Goal: Communication & Community: Answer question/provide support

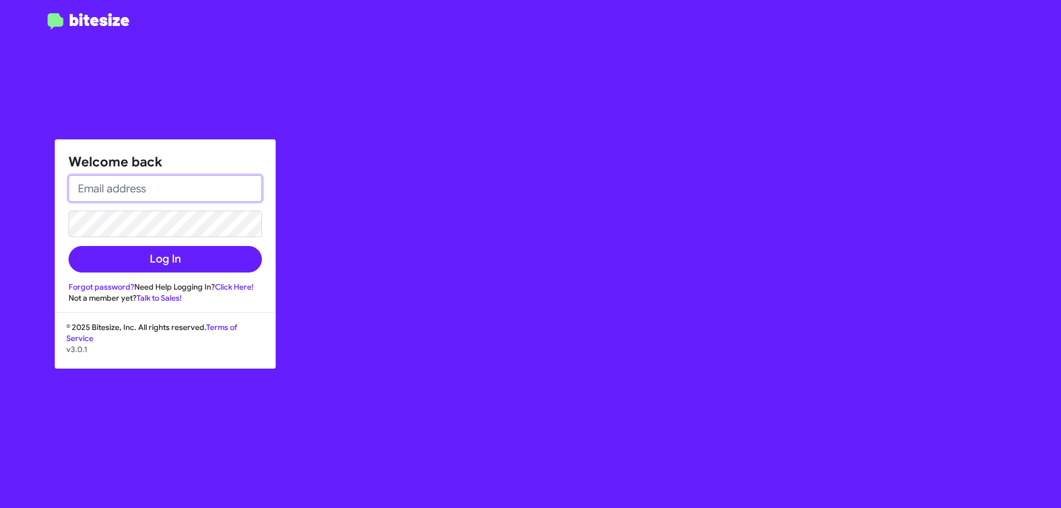
click at [182, 189] on input "email" at bounding box center [165, 188] width 193 height 27
click at [156, 176] on input "email" at bounding box center [165, 188] width 193 height 27
click at [223, 187] on input "[EMAIL_ADDRESS][DOMAIN_NAME]" at bounding box center [165, 188] width 193 height 27
type input "[EMAIL_ADDRESS][DOMAIN_NAME]"
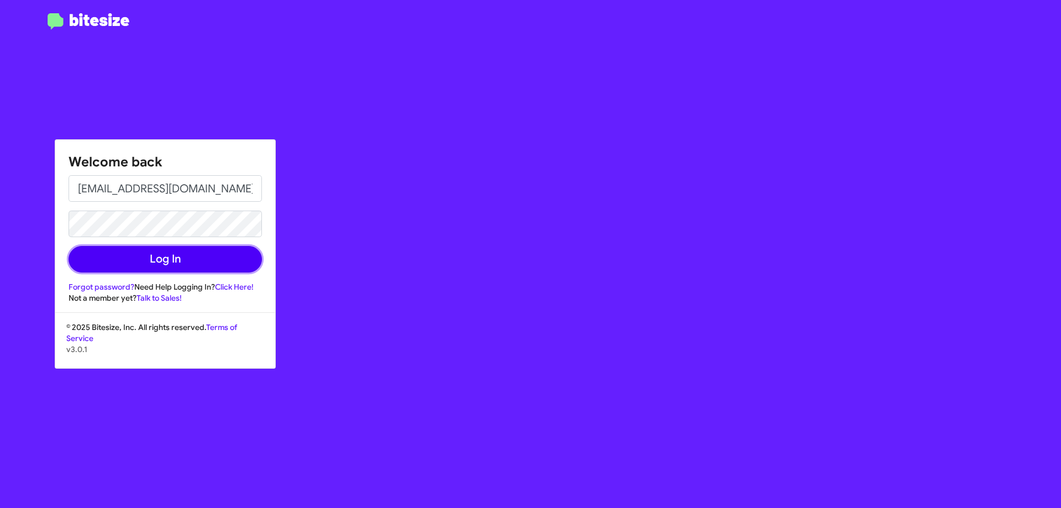
click at [132, 264] on button "Log In" at bounding box center [165, 259] width 193 height 27
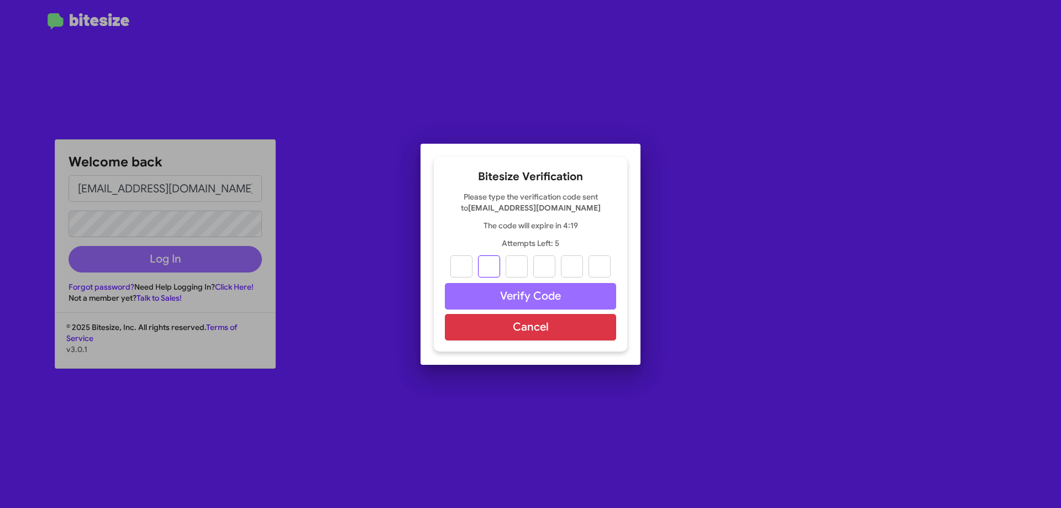
click at [499, 266] on input "text" at bounding box center [489, 266] width 22 height 22
paste input "6"
type input "1"
type input "7"
type input "6"
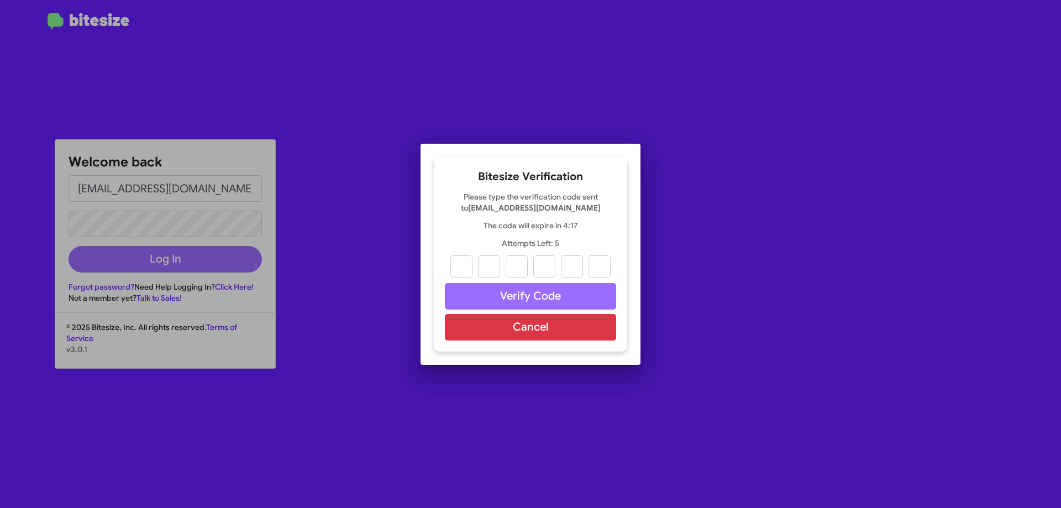
type input "5"
type input "8"
type input "6"
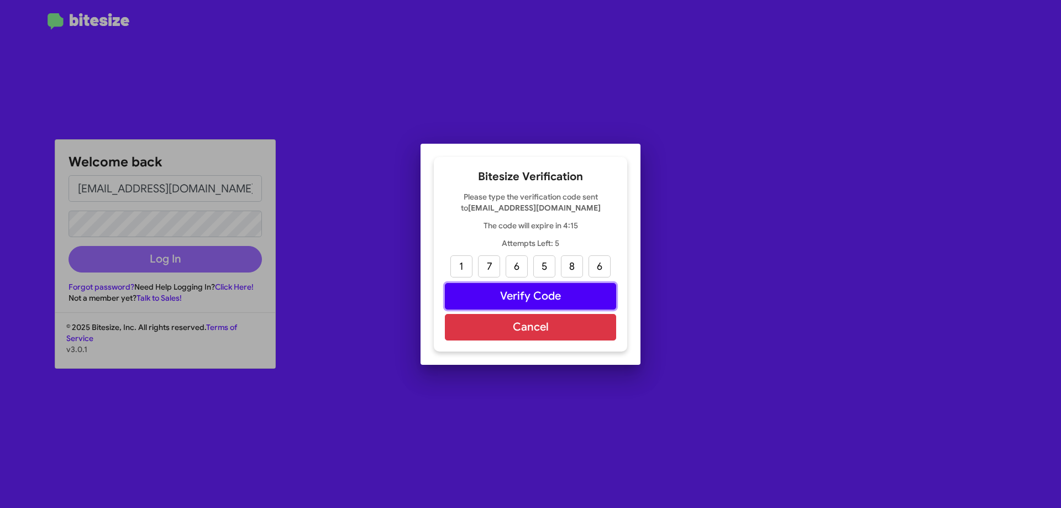
click at [537, 296] on button "Verify Code" at bounding box center [530, 296] width 171 height 27
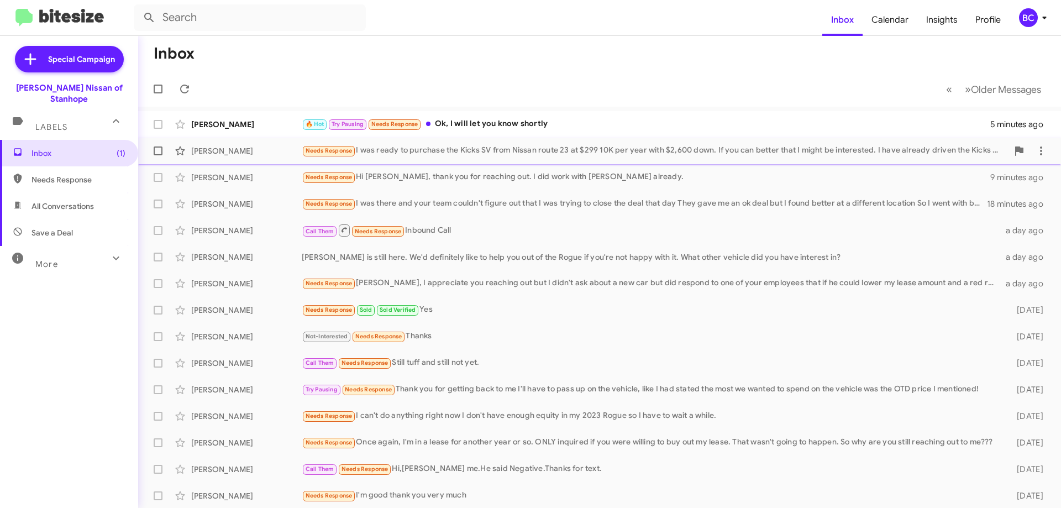
click at [667, 143] on div "[PERSON_NAME] Needs Response I was ready to purchase the Kicks SV from Nissan r…" at bounding box center [599, 151] width 905 height 22
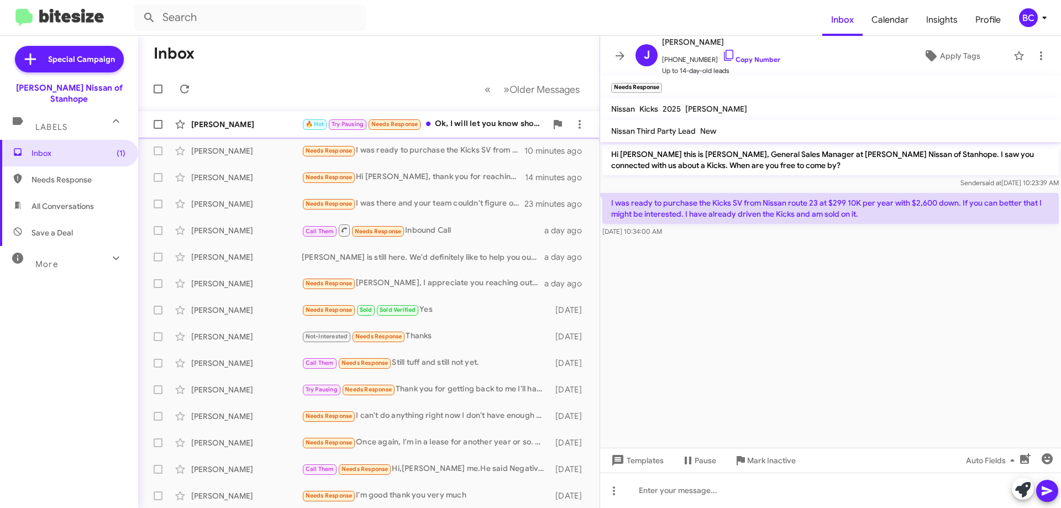
click at [463, 116] on div "[PERSON_NAME] 🔥 Hot Try Pausing Needs Response Ok, I will let you know shortly …" at bounding box center [369, 124] width 444 height 22
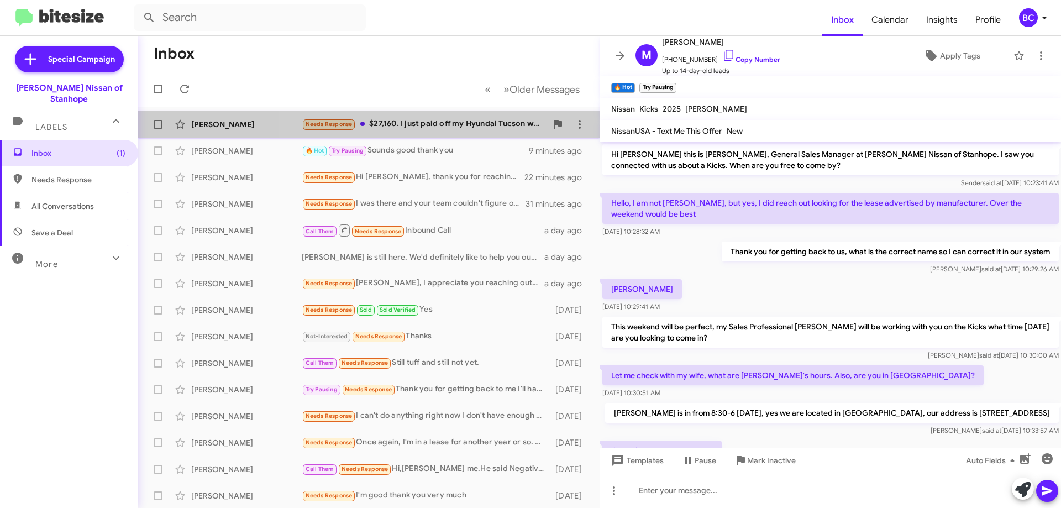
click at [456, 124] on div "Needs Response $27,160. I just paid off my Hyundai Tucson which will hit [DATE]…" at bounding box center [424, 124] width 245 height 13
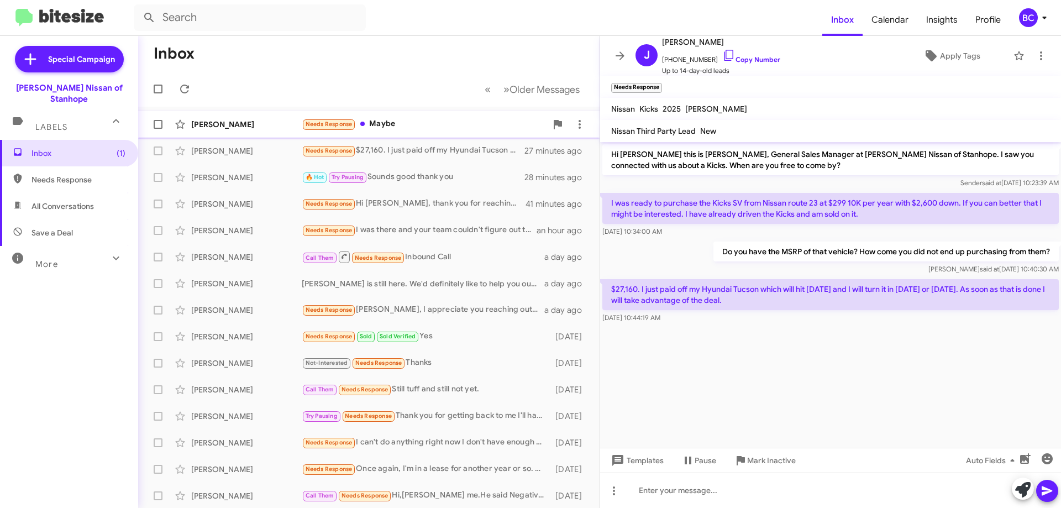
click at [414, 119] on div "Needs Response Maybe" at bounding box center [424, 124] width 245 height 13
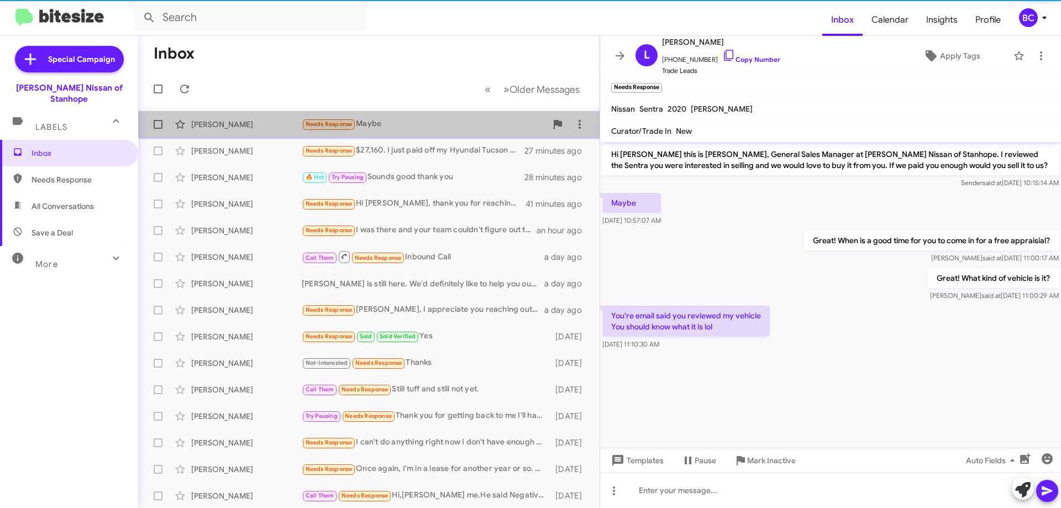
click at [420, 119] on div "Needs Response Maybe" at bounding box center [424, 124] width 245 height 13
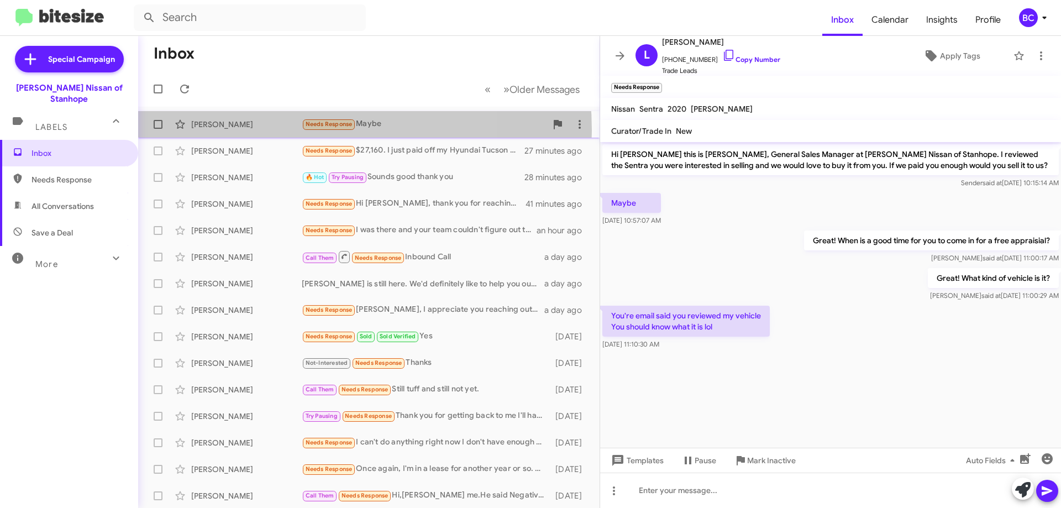
click at [264, 130] on div "[PERSON_NAME] Needs Response Maybe 14 minutes ago" at bounding box center [369, 124] width 444 height 22
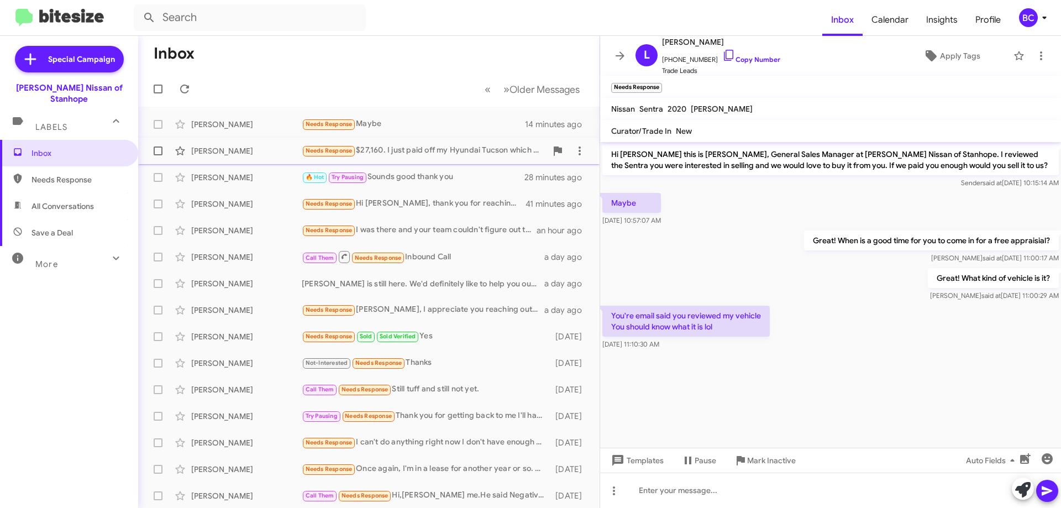
click at [369, 151] on div "Needs Response $27,160. I just paid off my Hyundai Tucson which will hit [DATE]…" at bounding box center [424, 150] width 245 height 13
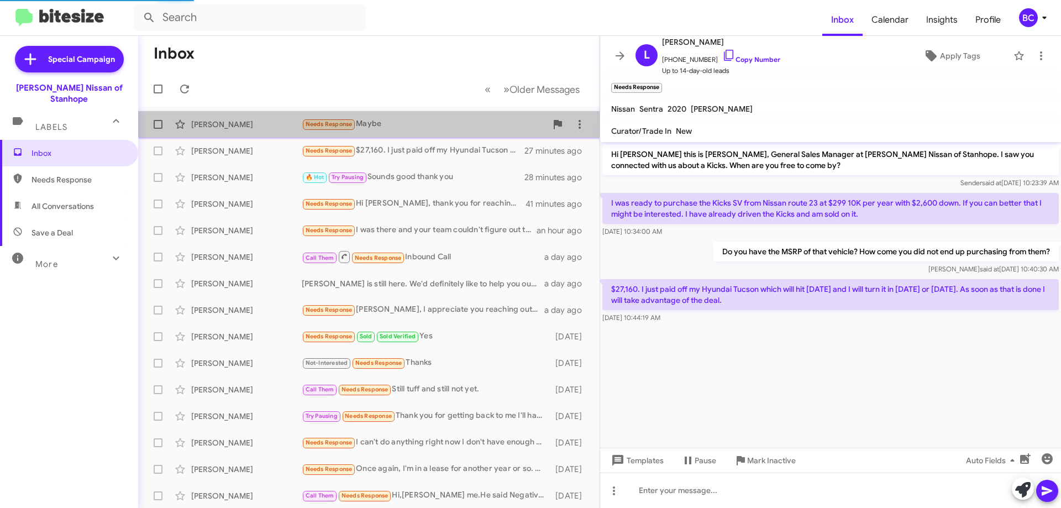
click at [403, 126] on div "Needs Response Maybe" at bounding box center [424, 124] width 245 height 13
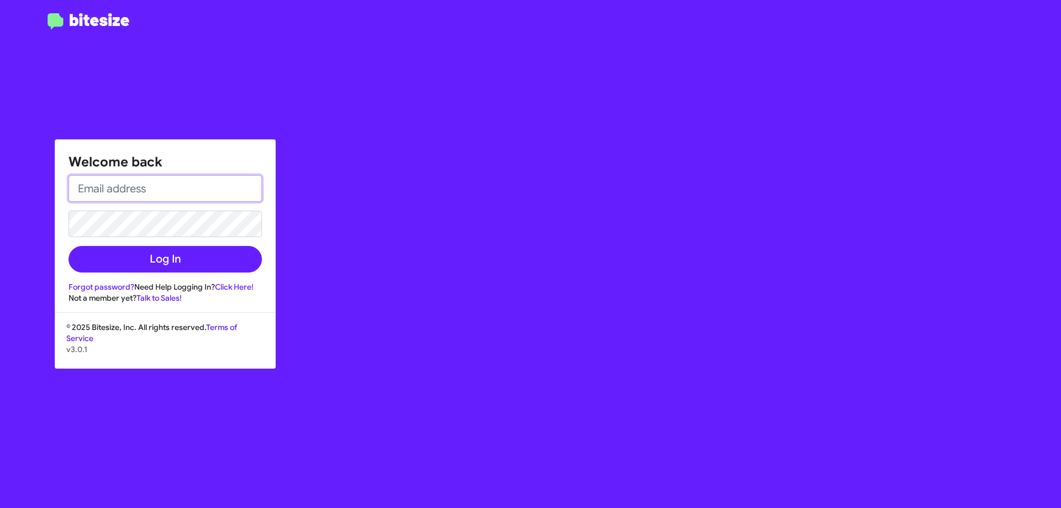
click at [155, 192] on input "email" at bounding box center [165, 188] width 193 height 27
type input "[EMAIL_ADDRESS][DOMAIN_NAME]"
